Goal: Task Accomplishment & Management: Use online tool/utility

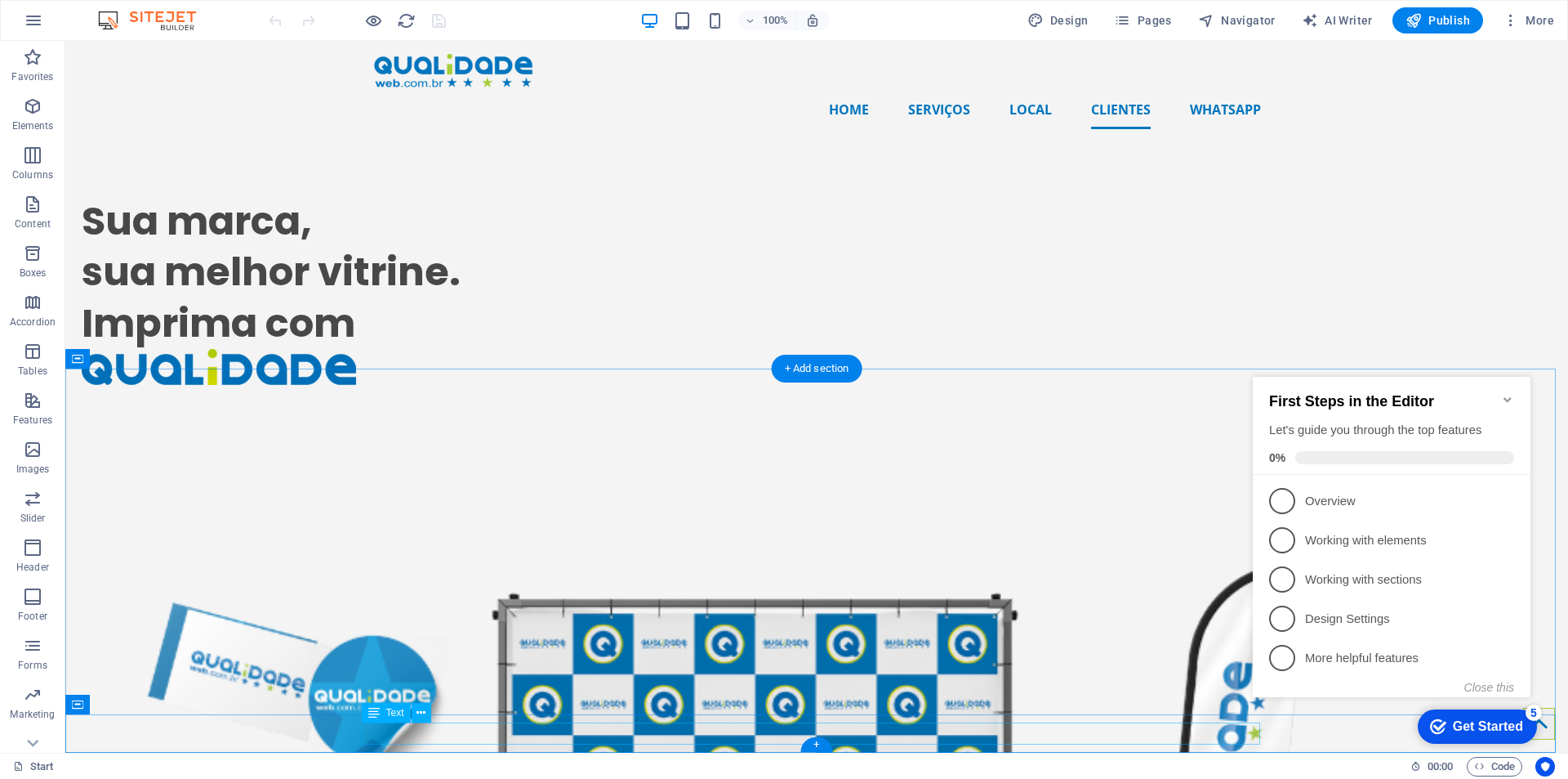
scroll to position [3477, 0]
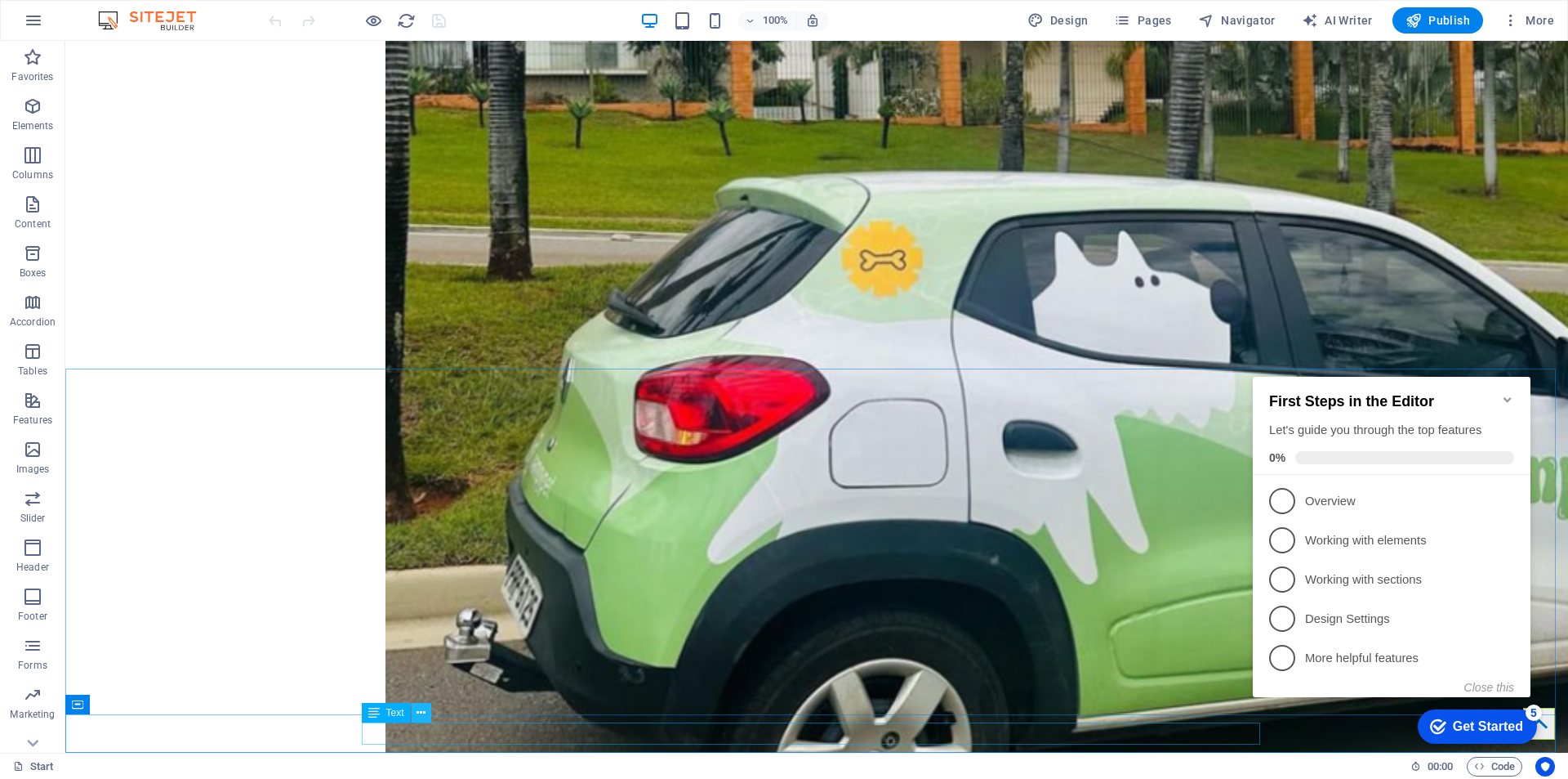
click at [418, 712] on icon at bounding box center [421, 713] width 9 height 17
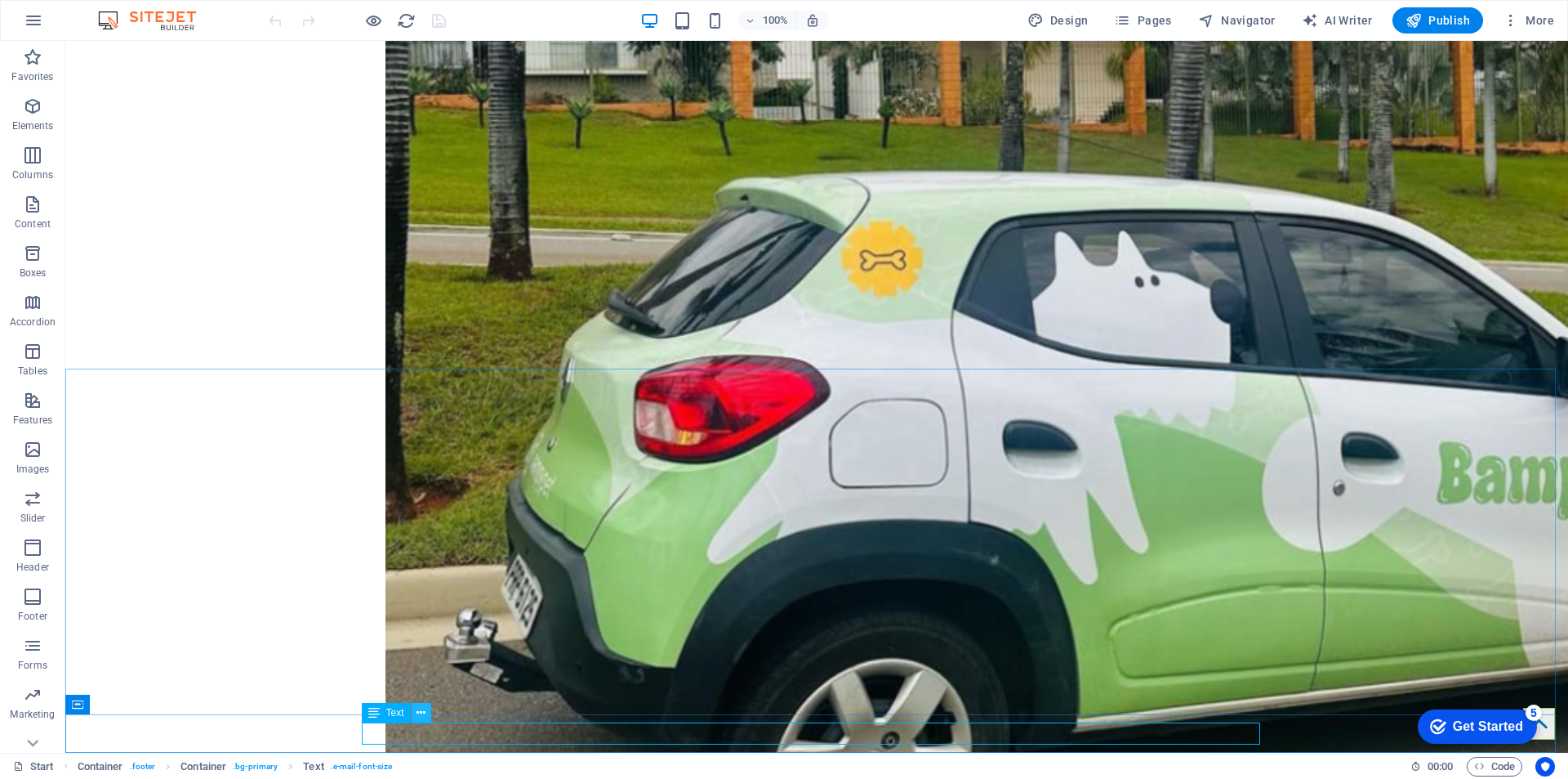
click at [418, 708] on icon at bounding box center [421, 713] width 9 height 17
click at [416, 708] on button at bounding box center [421, 712] width 19 height 19
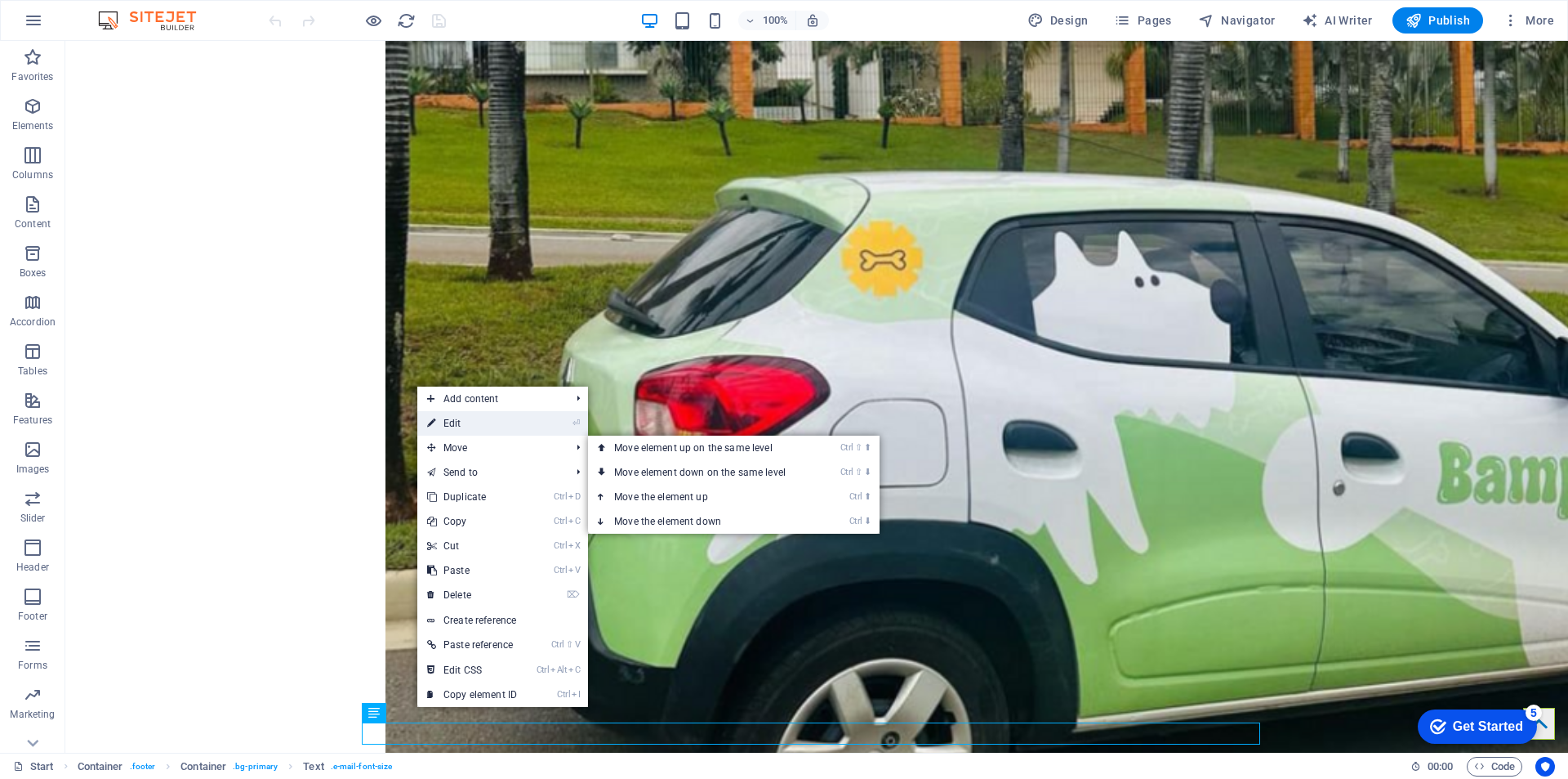
click at [515, 431] on link "⏎ Edit" at bounding box center [472, 423] width 109 height 25
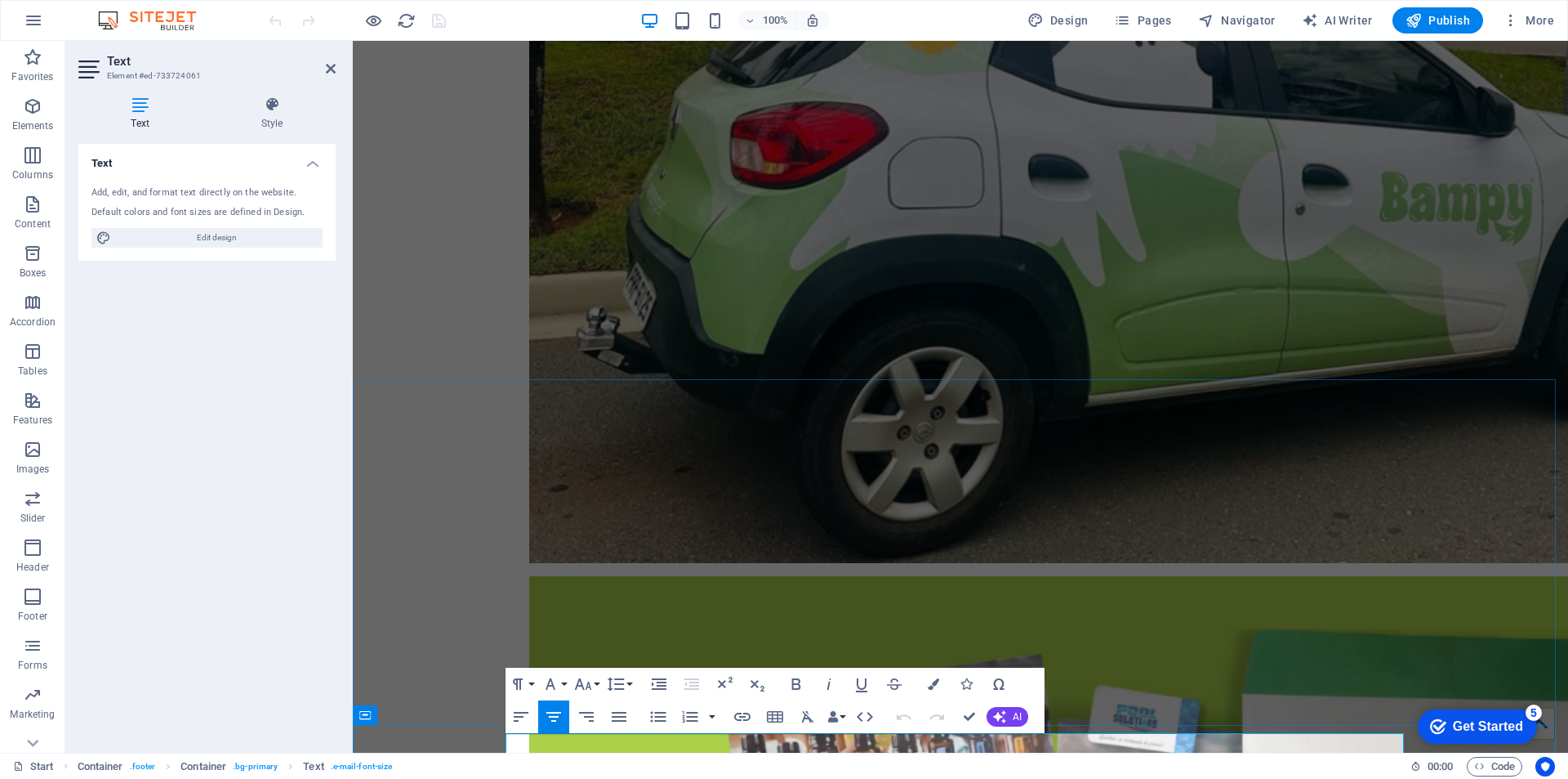
scroll to position [3385, 0]
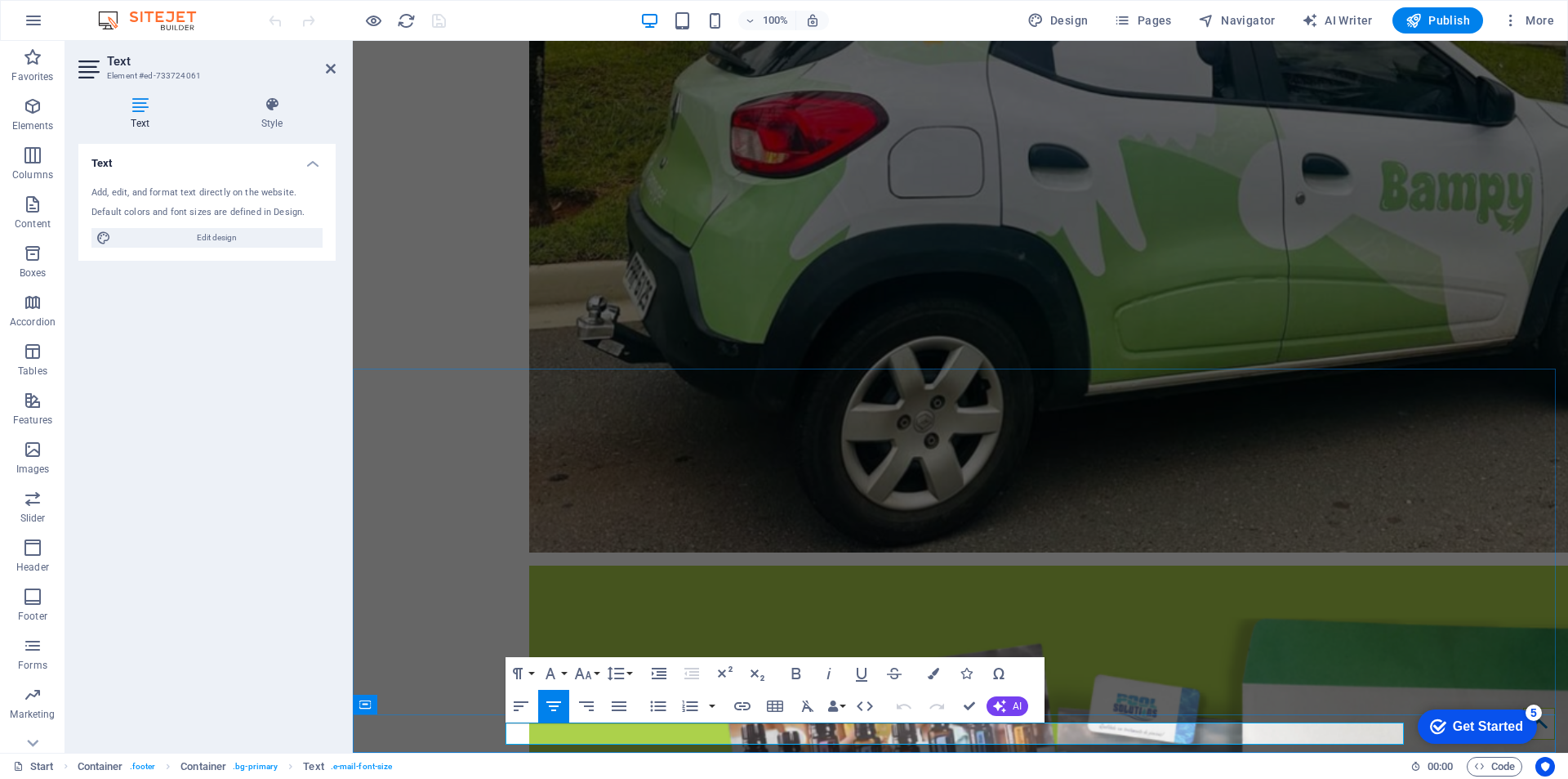
drag, startPoint x: 947, startPoint y: 747, endPoint x: 802, endPoint y: 735, distance: 145.5
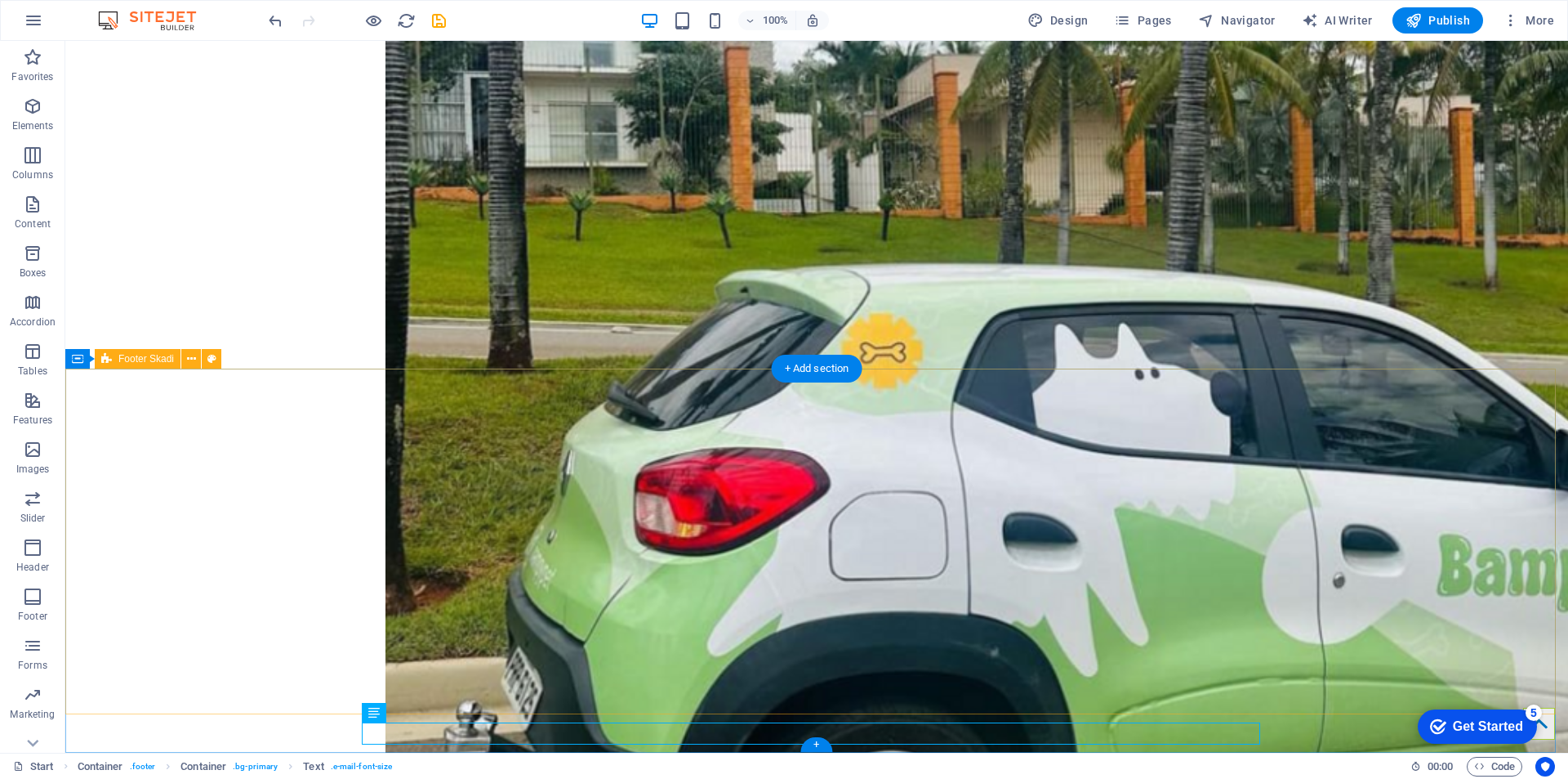
scroll to position [3477, 0]
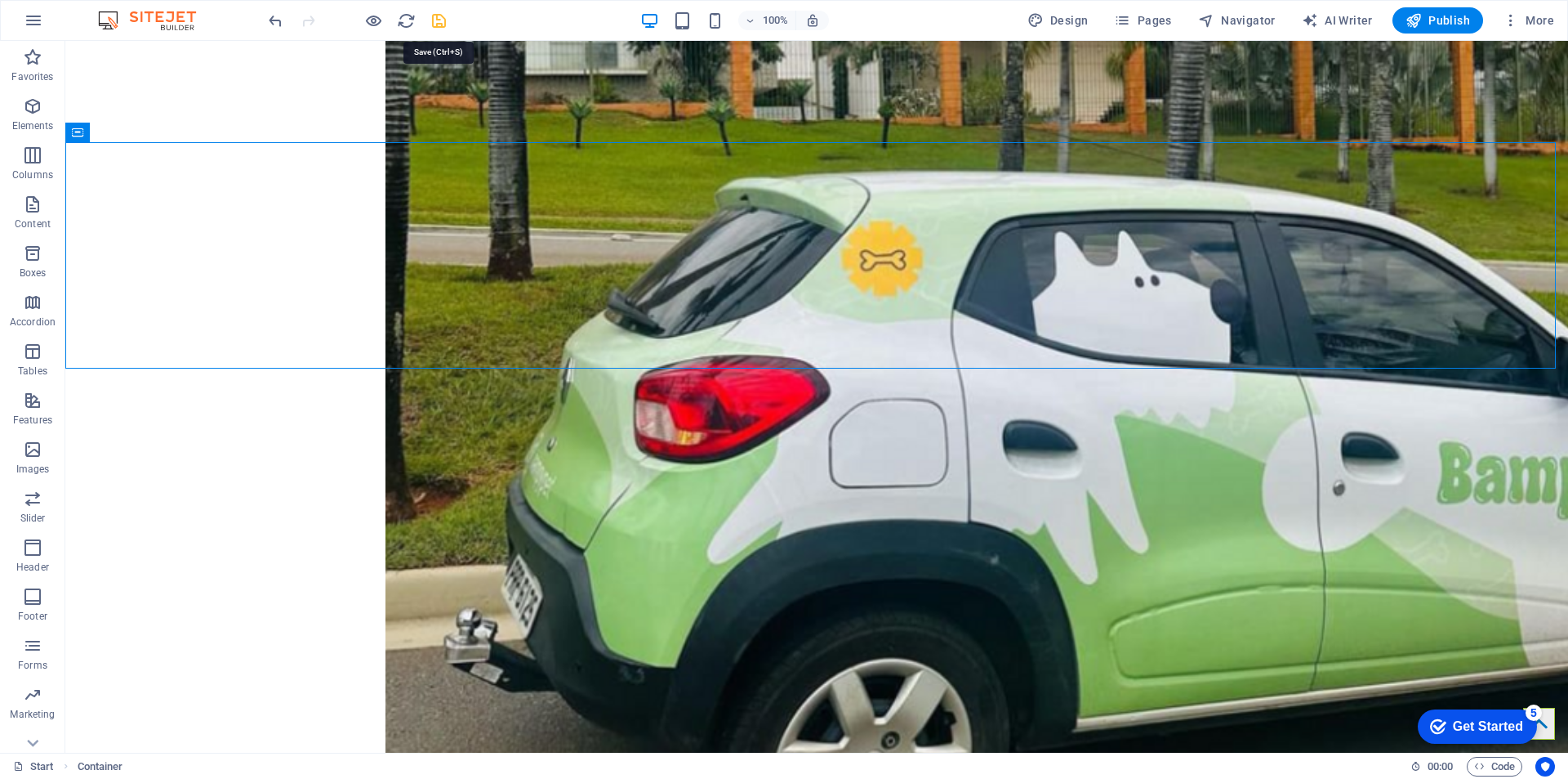
click at [440, 14] on icon "save" at bounding box center [439, 21] width 19 height 19
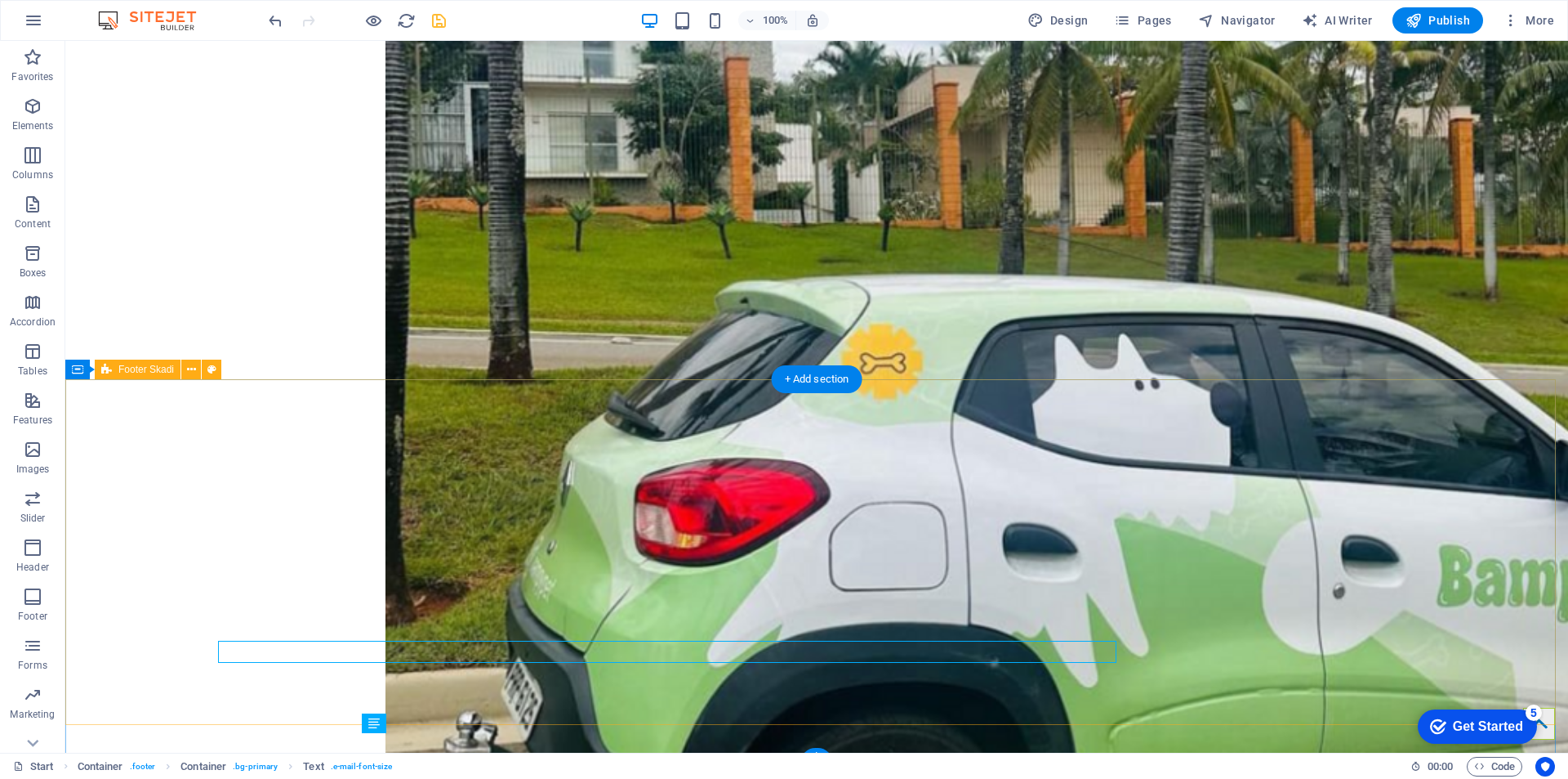
scroll to position [3466, 0]
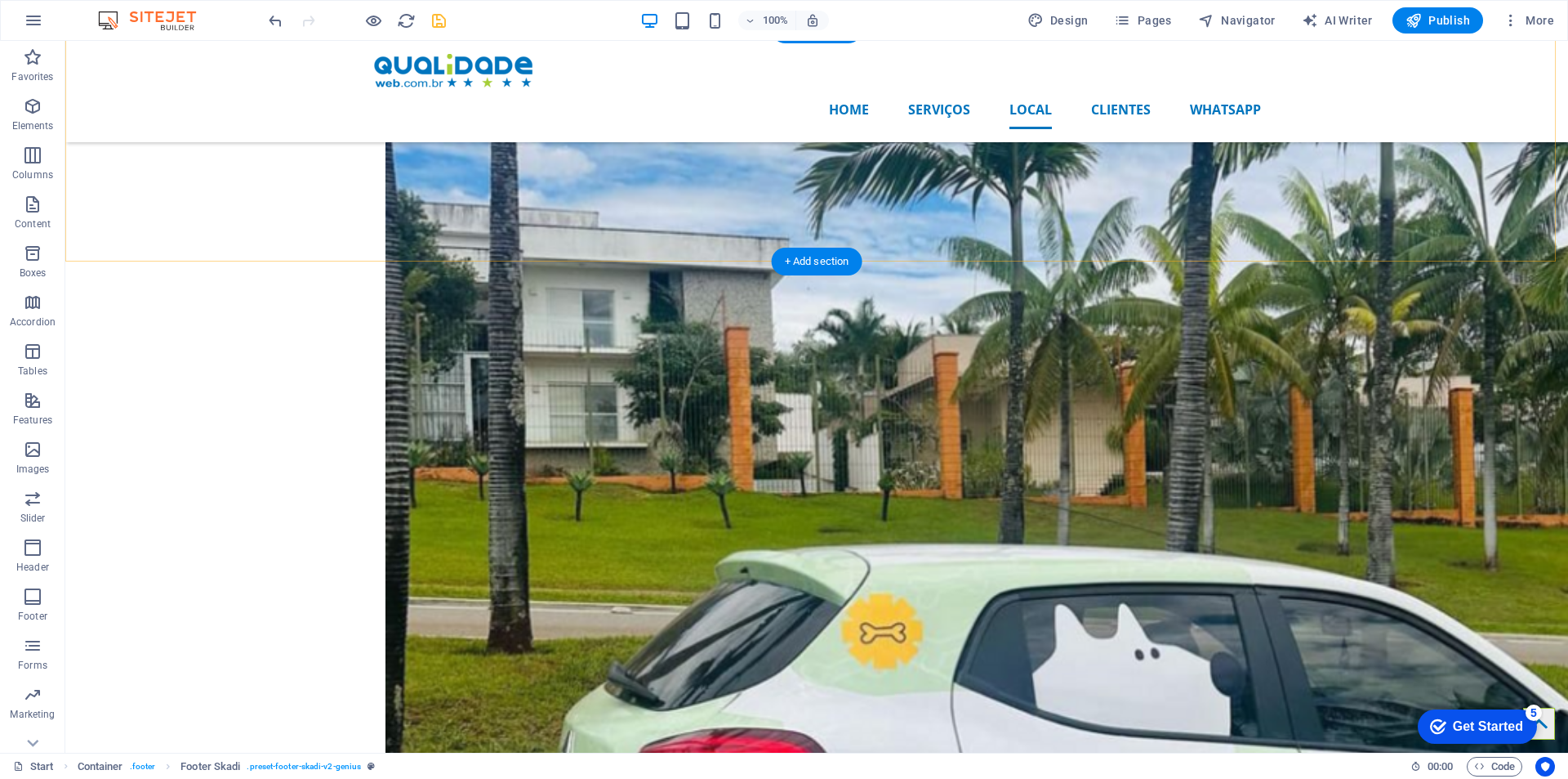
scroll to position [2742, 0]
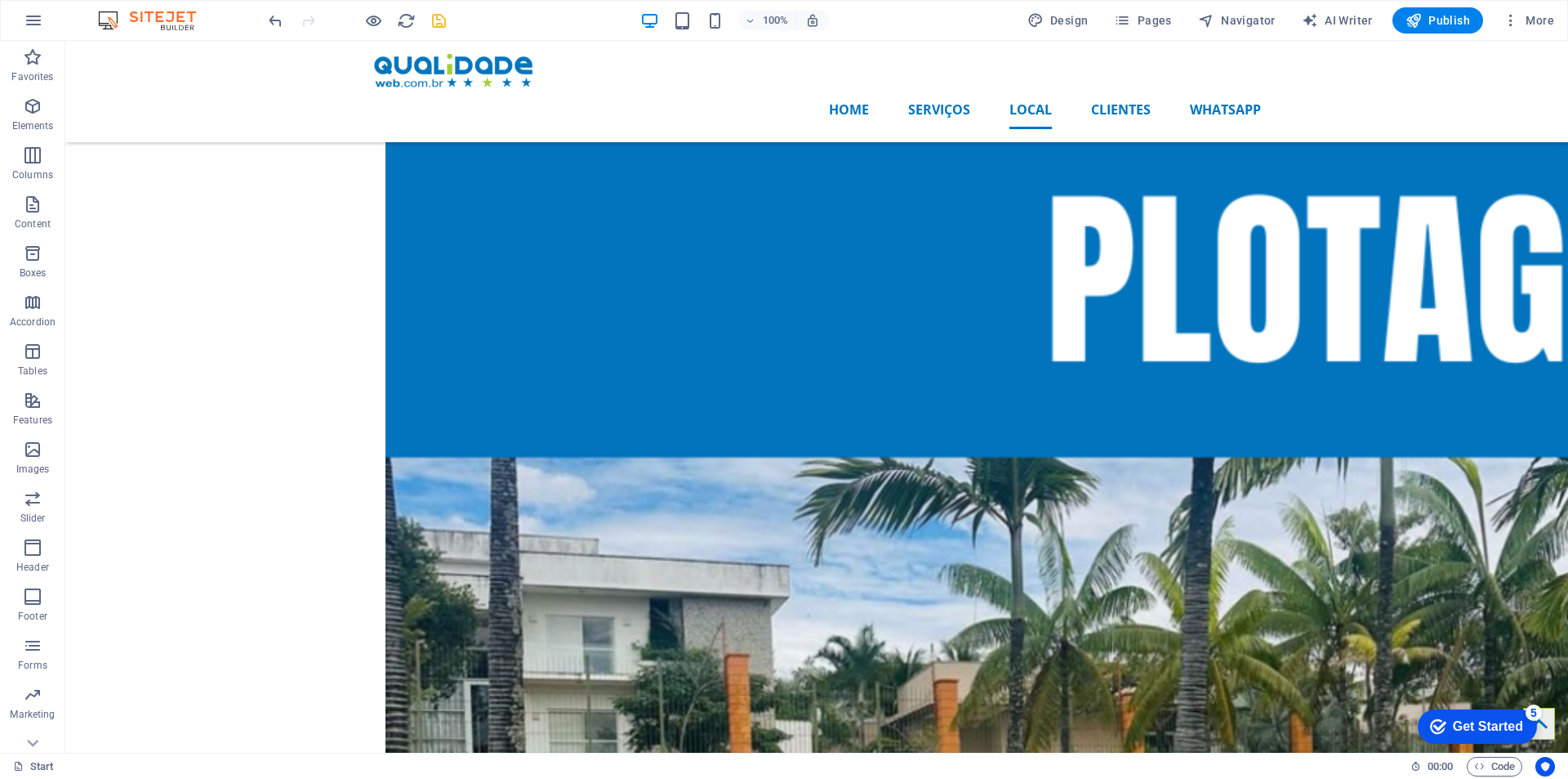
click at [425, 24] on div at bounding box center [357, 20] width 183 height 26
click at [437, 24] on icon "save" at bounding box center [439, 21] width 19 height 19
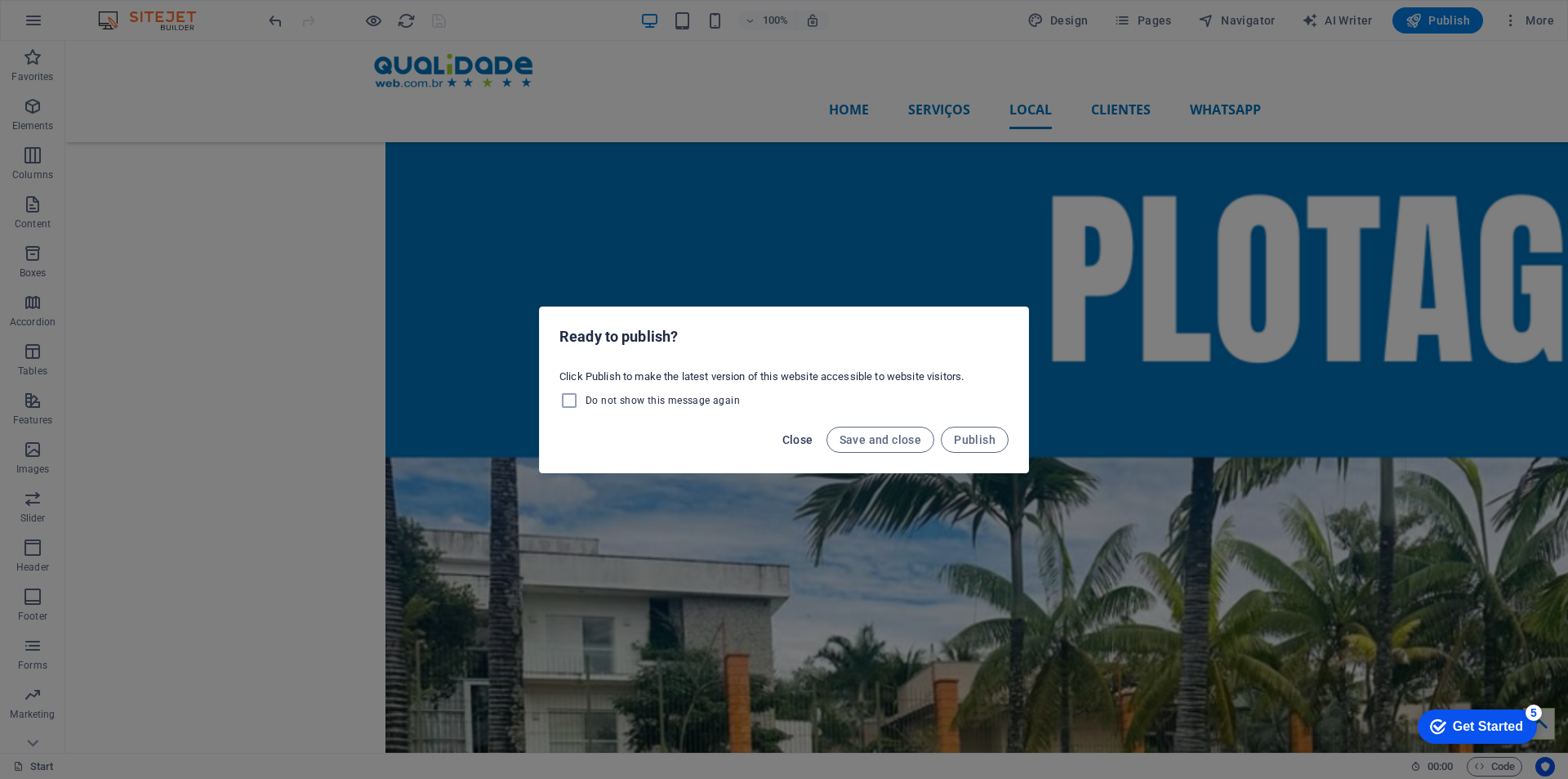
click at [804, 437] on span "Close" at bounding box center [797, 439] width 31 height 13
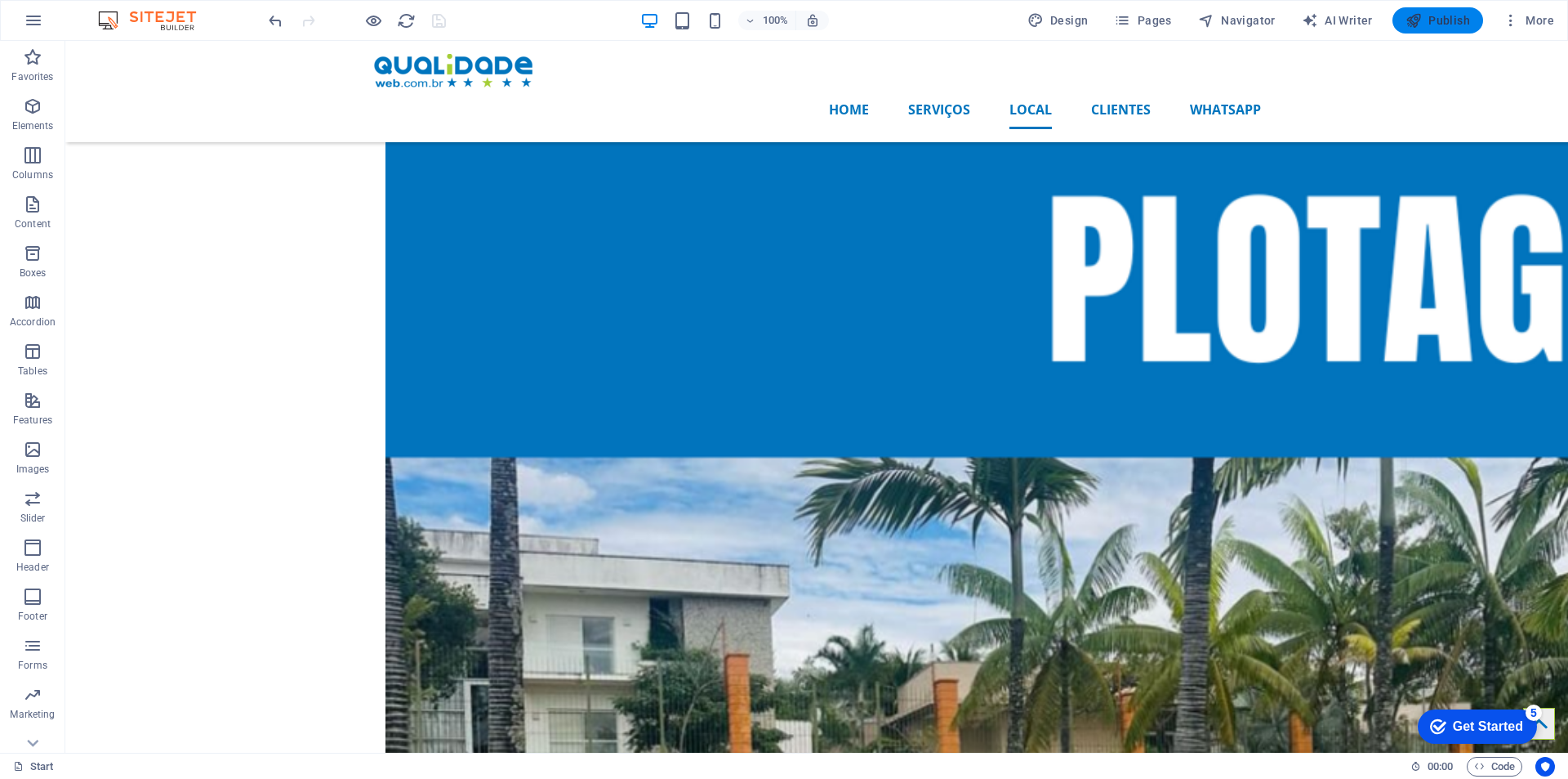
click at [1426, 18] on span "Publish" at bounding box center [1437, 19] width 64 height 16
